Goal: Find specific page/section: Find specific page/section

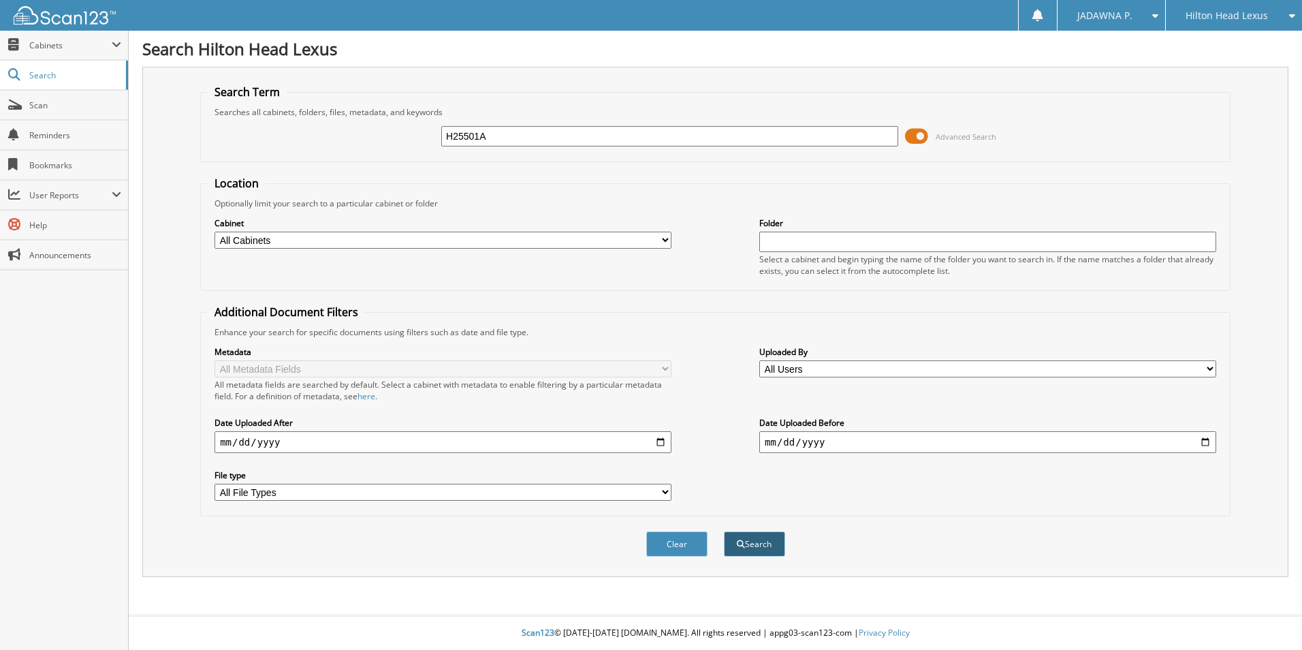
type input "H25501A"
click at [749, 548] on button "Search" at bounding box center [754, 543] width 61 height 25
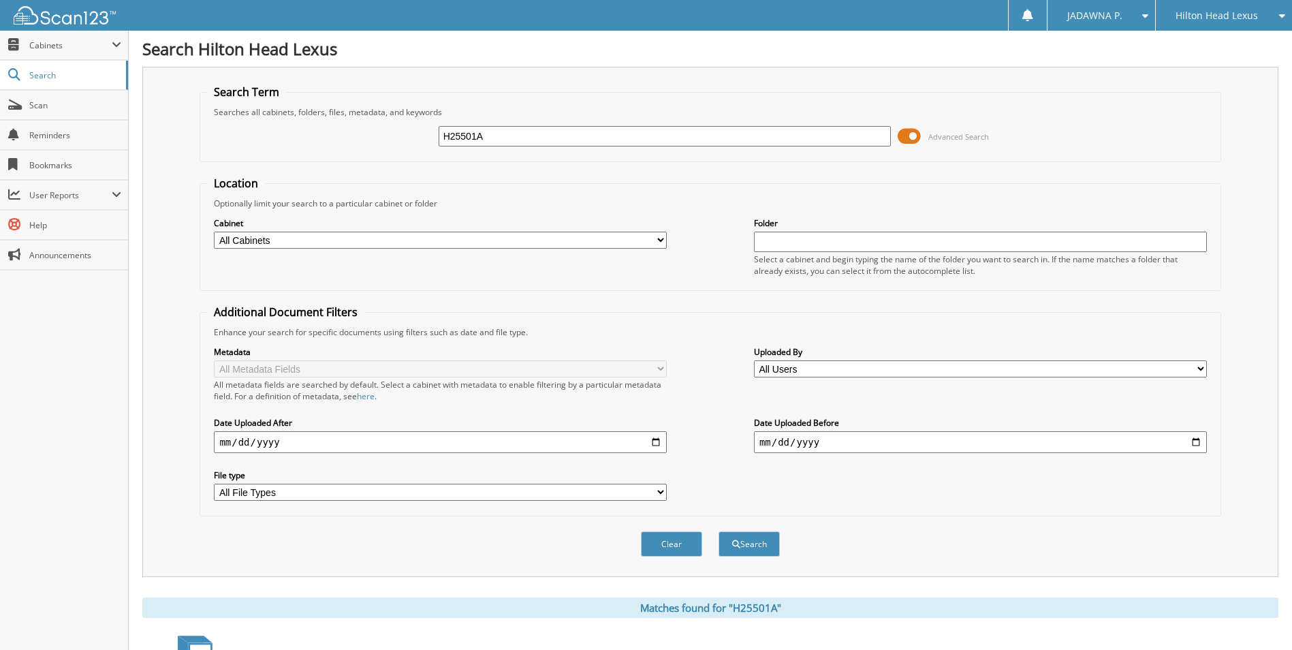
scroll to position [354, 0]
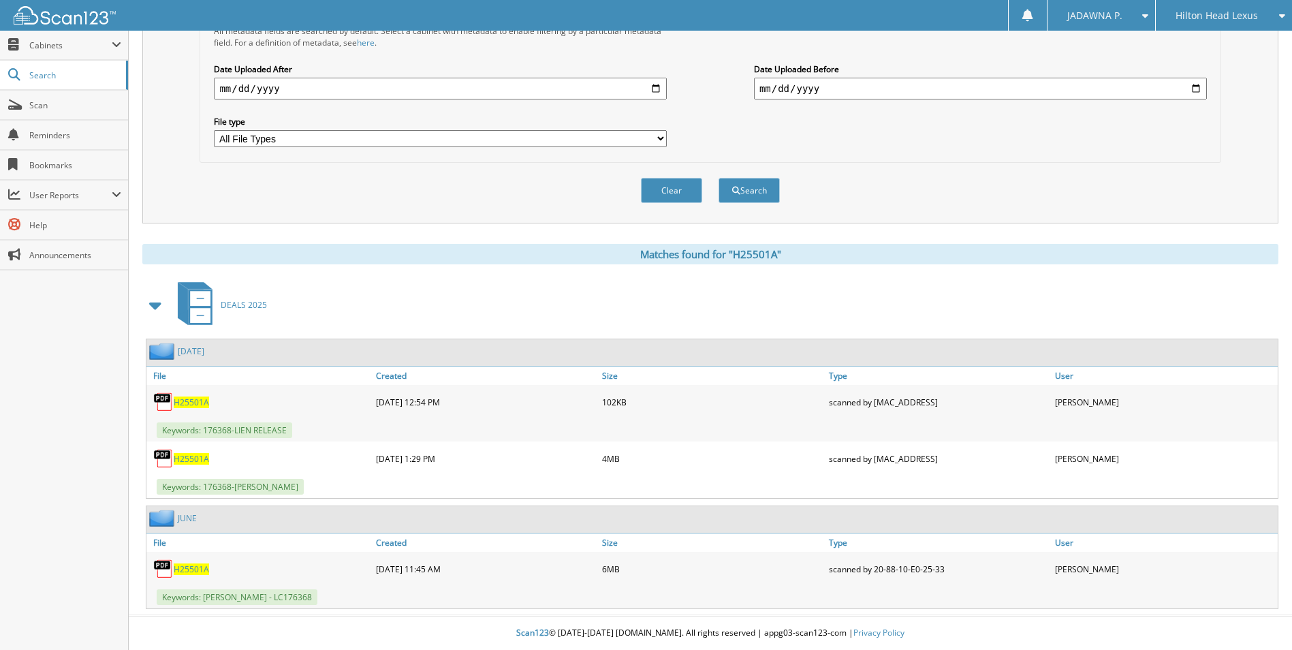
click at [189, 405] on span "H25501A" at bounding box center [191, 402] width 35 height 12
click at [193, 569] on span "H25501A" at bounding box center [191, 569] width 35 height 12
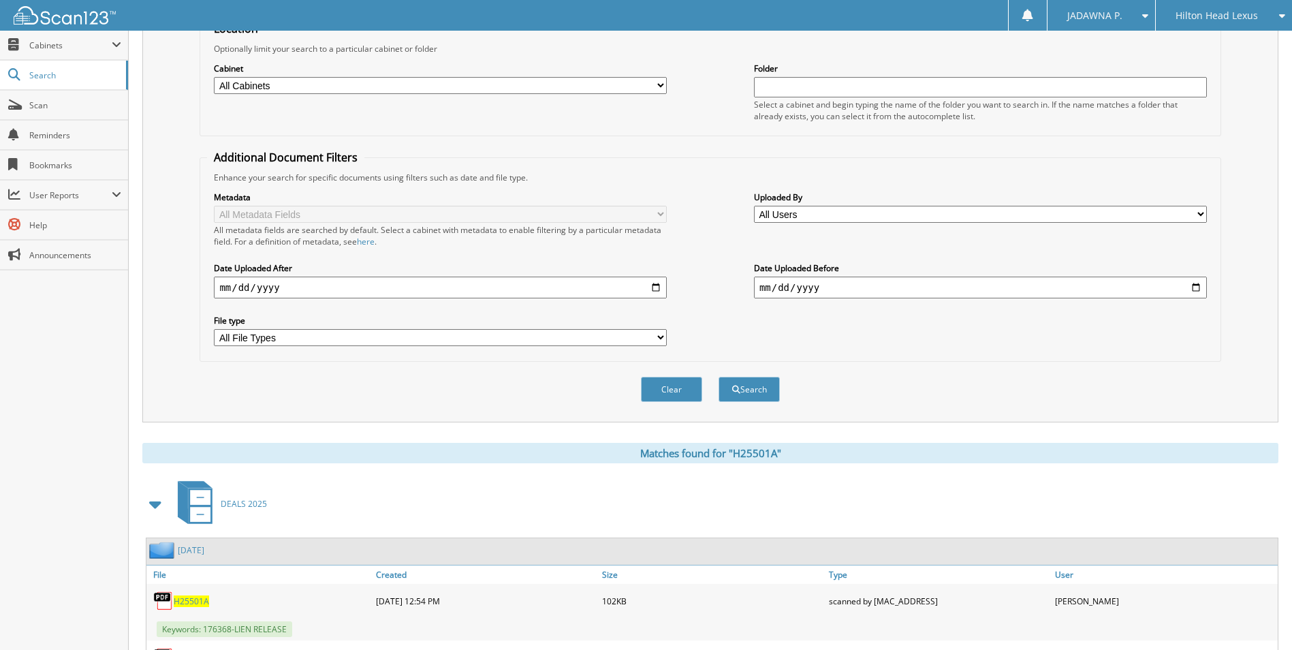
scroll to position [14, 0]
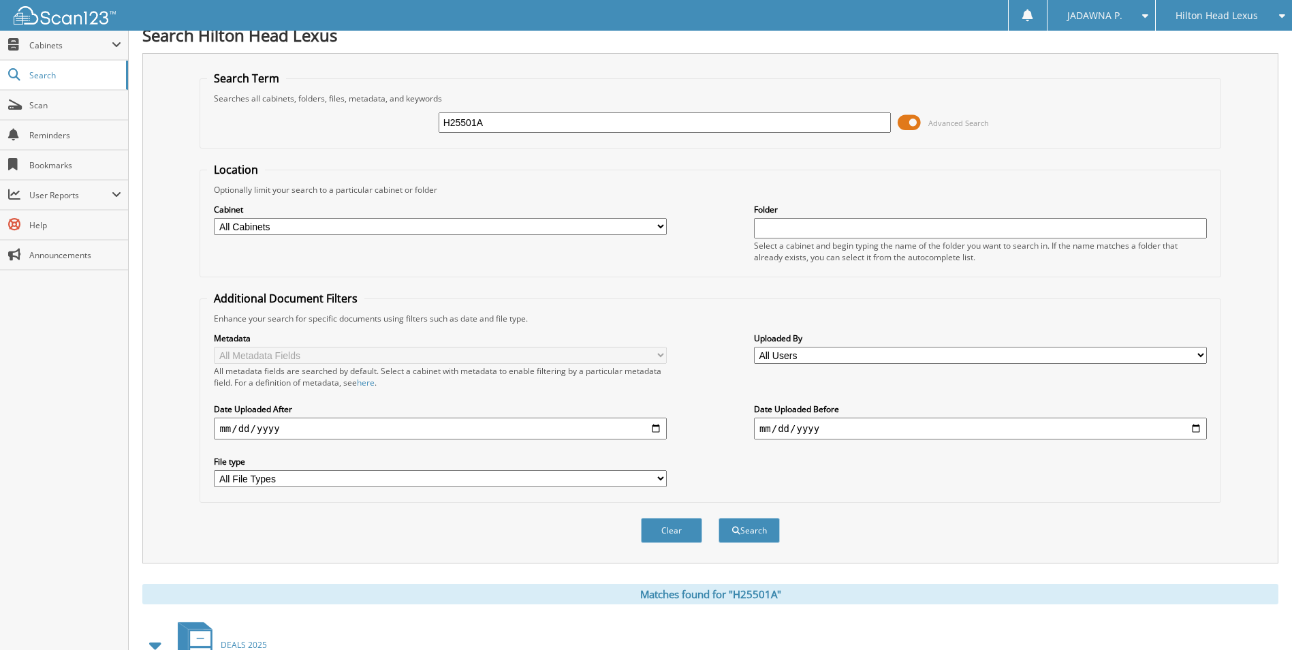
drag, startPoint x: 497, startPoint y: 121, endPoint x: 392, endPoint y: 115, distance: 104.4
click at [407, 123] on div "H25501A Advanced Search" at bounding box center [710, 122] width 1006 height 37
paste input "HL3417"
type input "HL3417"
click at [764, 531] on button "Search" at bounding box center [749, 530] width 61 height 25
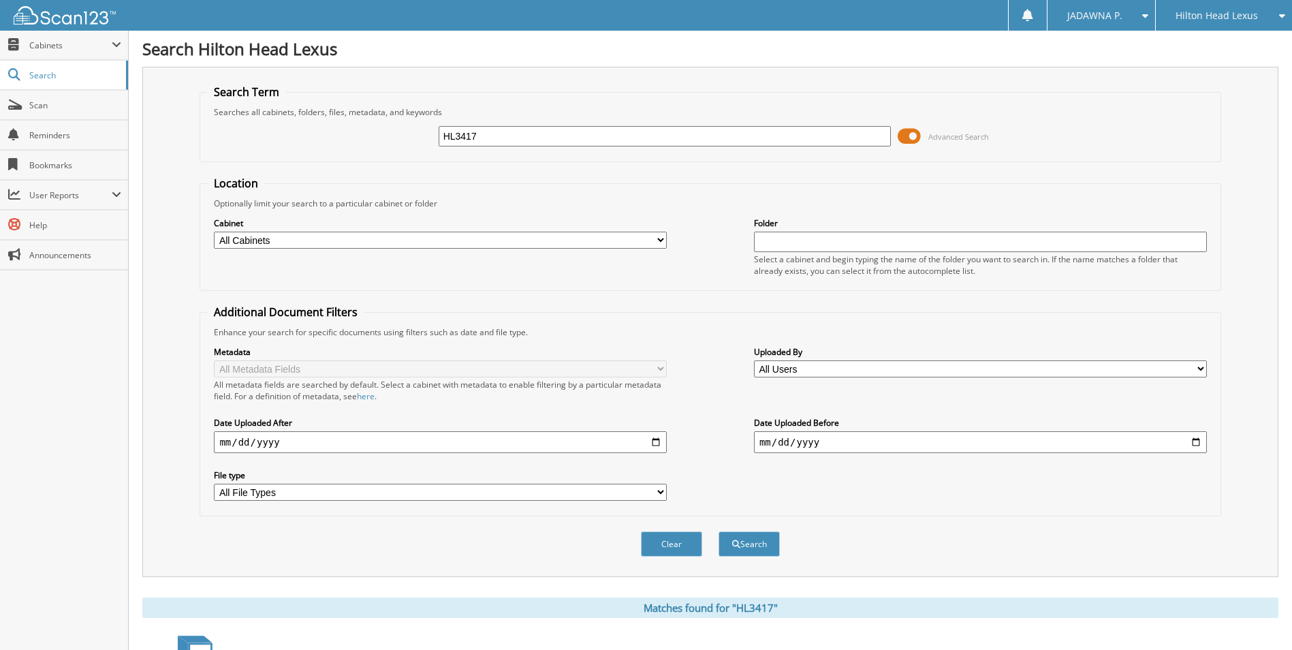
scroll to position [298, 0]
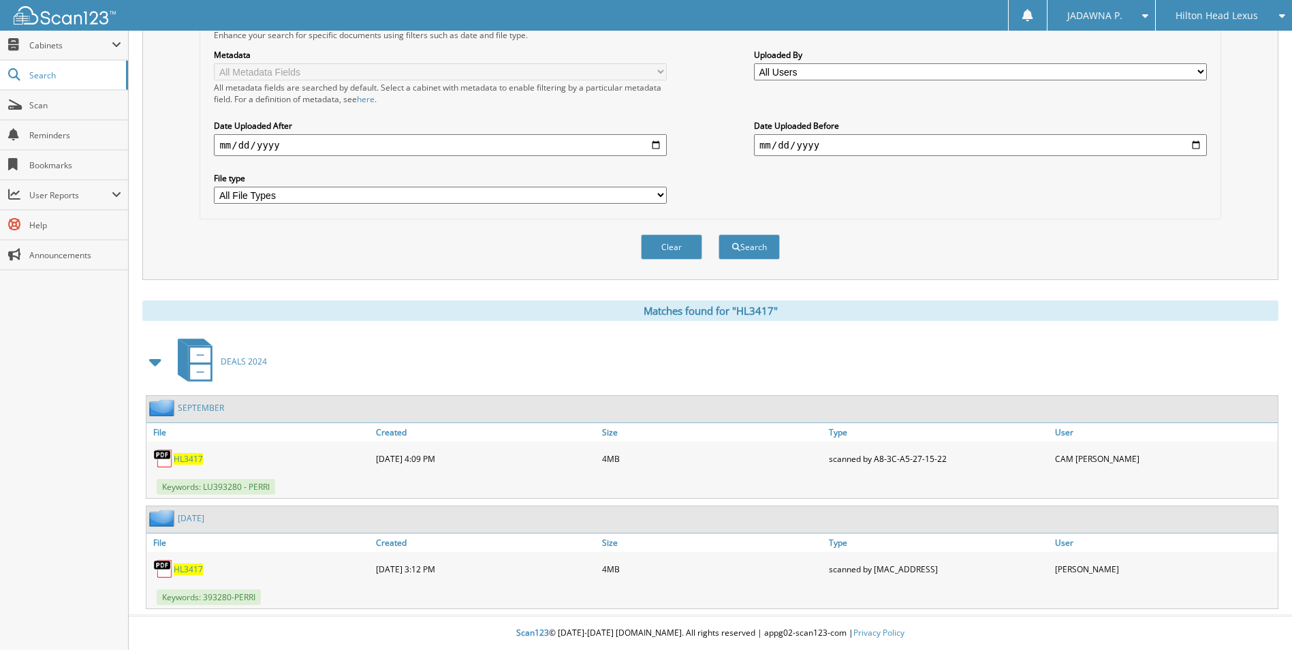
click at [185, 457] on span "HL3417" at bounding box center [188, 459] width 29 height 12
click at [188, 567] on span "HL3417" at bounding box center [188, 569] width 29 height 12
